Goal: Task Accomplishment & Management: Manage account settings

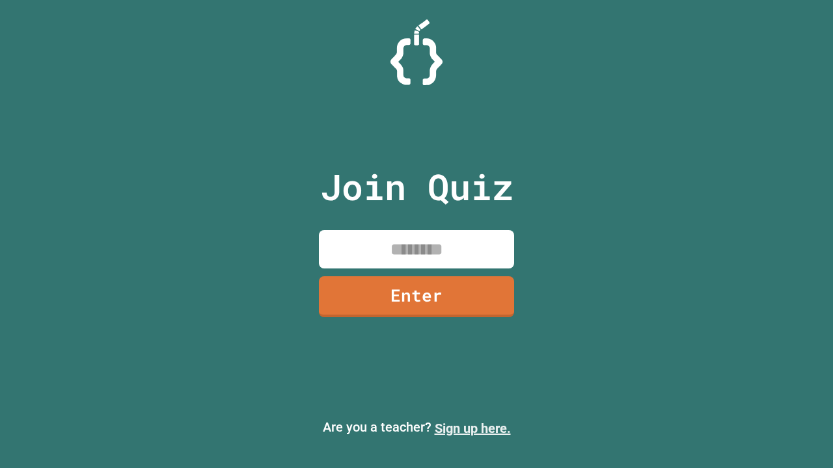
click at [472, 429] on link "Sign up here." at bounding box center [473, 429] width 76 height 16
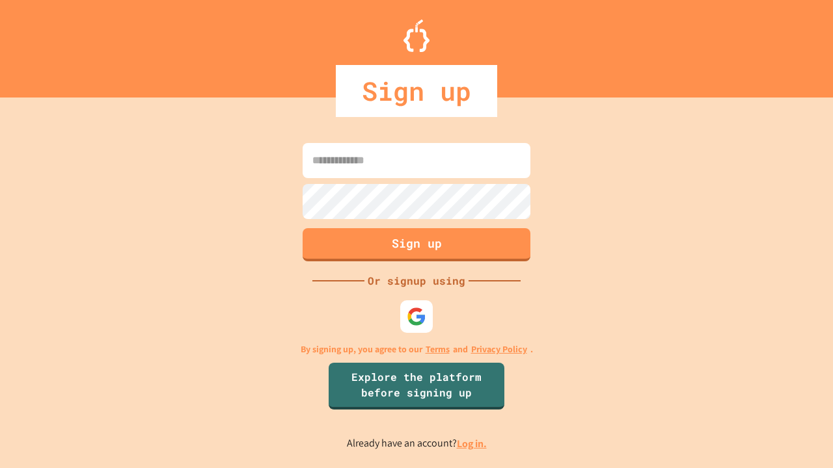
click at [472, 444] on link "Log in." at bounding box center [472, 444] width 30 height 14
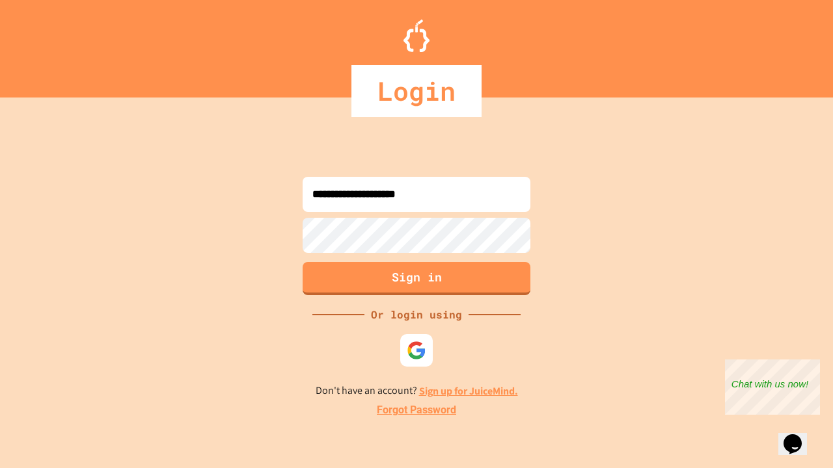
type input "**********"
